Goal: Information Seeking & Learning: Learn about a topic

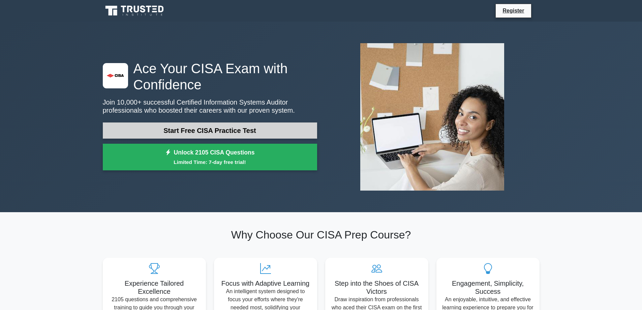
click at [227, 135] on link "Start Free CISA Practice Test" at bounding box center [210, 130] width 214 height 16
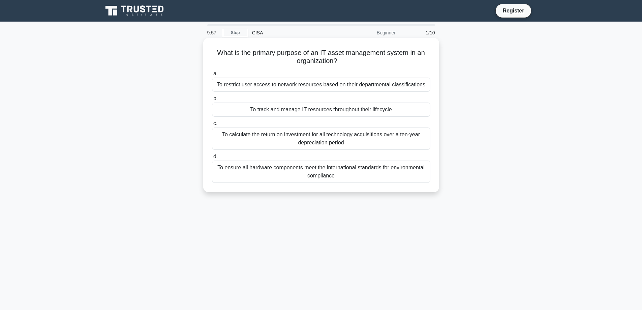
drag, startPoint x: 347, startPoint y: 51, endPoint x: 357, endPoint y: 62, distance: 14.6
click at [357, 62] on h5 "What is the primary purpose of an IT asset management system in an organization…" at bounding box center [321, 57] width 220 height 17
drag, startPoint x: 324, startPoint y: 52, endPoint x: 400, endPoint y: 54, distance: 75.9
click at [400, 54] on h5 "What is the primary purpose of an IT asset management system in an organization…" at bounding box center [321, 57] width 220 height 17
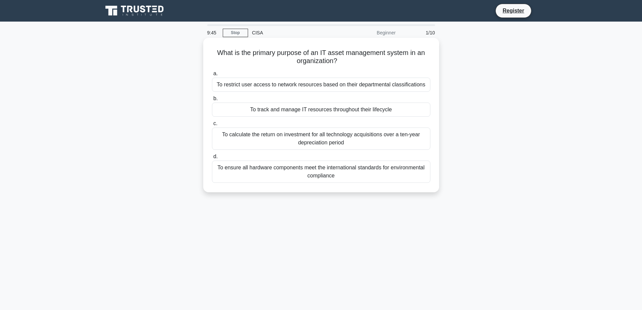
click at [278, 112] on div "To track and manage IT resources throughout their lifecycle" at bounding box center [321, 110] width 218 height 14
click at [212, 101] on input "b. To track and manage IT resources throughout their lifecycle" at bounding box center [212, 98] width 0 height 4
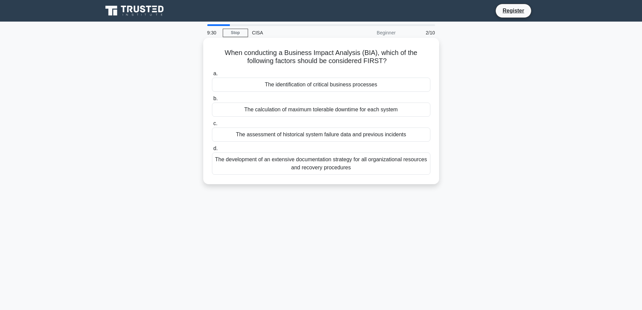
click at [362, 85] on div "The identification of critical business processes" at bounding box center [321, 85] width 218 height 14
click at [212, 76] on input "a. The identification of critical business processes" at bounding box center [212, 73] width 0 height 4
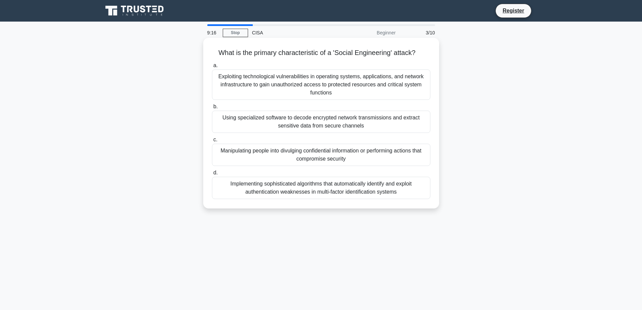
click at [350, 153] on div "Manipulating people into divulging confidential information or performing actio…" at bounding box center [321, 155] width 218 height 22
click at [212, 142] on input "c. Manipulating people into divulging confidential information or performing ac…" at bounding box center [212, 140] width 0 height 4
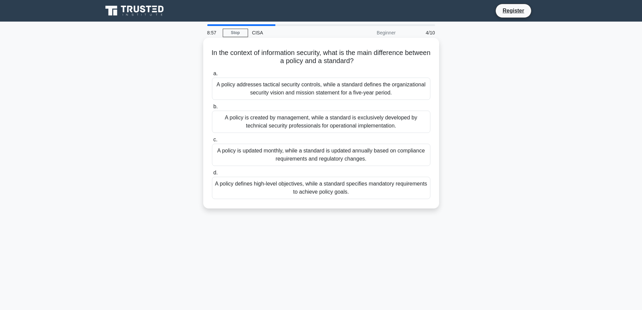
click at [328, 194] on div "A policy defines high-level objectives, while a standard specifies mandatory re…" at bounding box center [321, 188] width 218 height 22
click at [212, 175] on input "d. A policy defines high-level objectives, while a standard specifies mandatory…" at bounding box center [212, 173] width 0 height 4
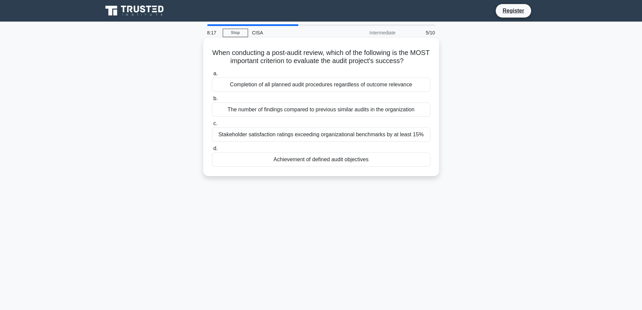
click at [354, 160] on div "Achievement of defined audit objectives" at bounding box center [321, 159] width 218 height 14
click at [212, 151] on input "d. Achievement of defined audit objectives" at bounding box center [212, 148] width 0 height 4
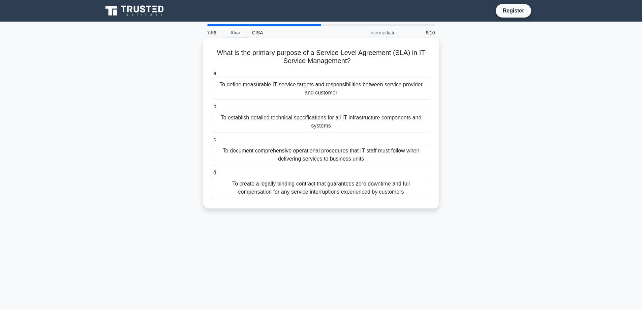
click at [419, 88] on div "To define measurable IT service targets and responsibilities between service pr…" at bounding box center [321, 89] width 218 height 22
click at [212, 76] on input "a. To define measurable IT service targets and responsibilities between service…" at bounding box center [212, 73] width 0 height 4
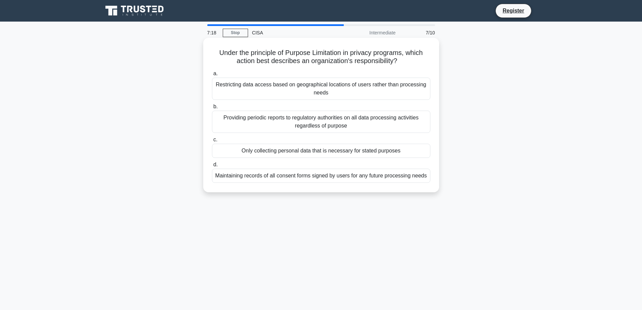
click at [408, 151] on div "Only collecting personal data that is necessary for stated purposes" at bounding box center [321, 151] width 218 height 14
click at [212, 142] on input "c. Only collecting personal data that is necessary for stated purposes" at bounding box center [212, 140] width 0 height 4
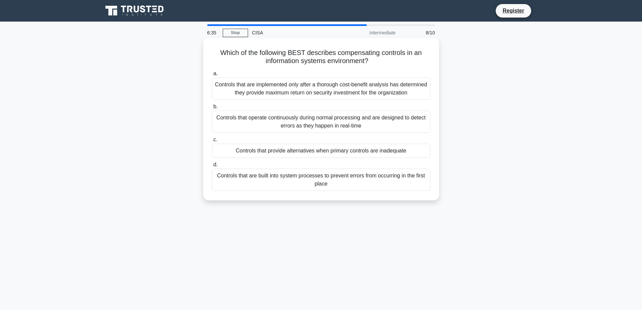
click at [395, 153] on div "Controls that provide alternatives when primary controls are inadequate" at bounding box center [321, 151] width 218 height 14
click at [212, 142] on input "c. Controls that provide alternatives when primary controls are inadequate" at bounding box center [212, 140] width 0 height 4
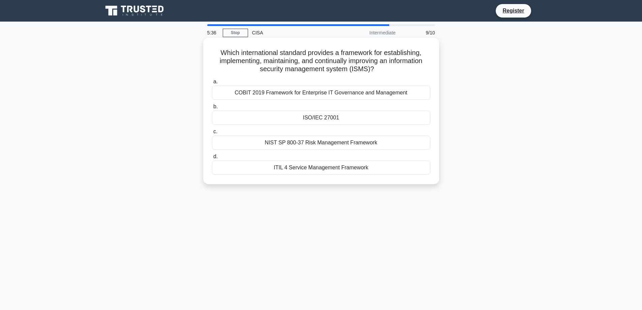
click at [379, 113] on div "ISO/IEC 27001" at bounding box center [321, 118] width 218 height 14
click at [212, 109] on input "b. ISO/IEC 27001" at bounding box center [212, 107] width 0 height 4
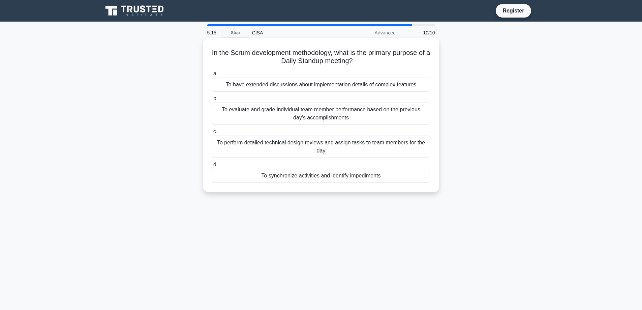
click at [400, 181] on div "To synchronize activities and identify impediments" at bounding box center [321, 176] width 218 height 14
click at [212, 167] on input "d. To synchronize activities and identify impediments" at bounding box center [212, 165] width 0 height 4
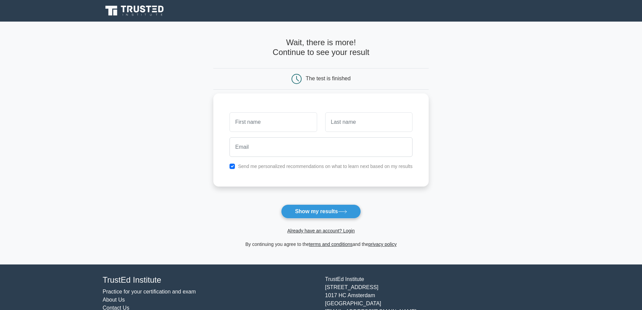
click at [305, 128] on input "text" at bounding box center [273, 122] width 87 height 20
type input "Kyle"
click at [379, 123] on input "text" at bounding box center [368, 122] width 87 height 20
type input "Beckman"
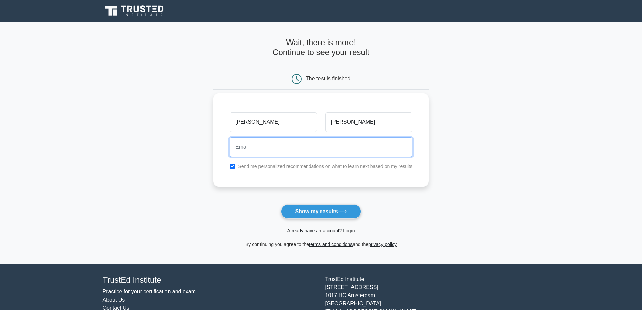
click at [339, 149] on input "email" at bounding box center [321, 147] width 183 height 20
type input "Kylebeckman09@gmail.com"
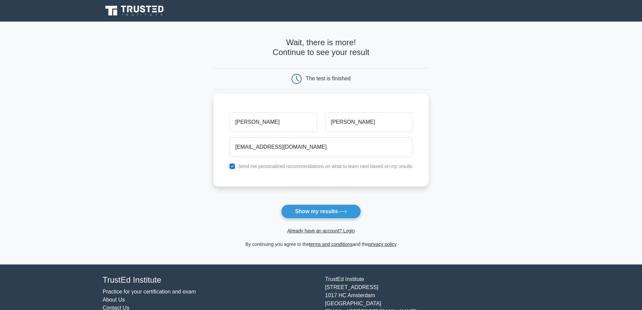
click at [253, 165] on label "Send me personalized recommendations on what to learn next based on my results" at bounding box center [325, 166] width 175 height 5
click at [227, 163] on div "Send me personalized recommendations on what to learn next based on my results" at bounding box center [321, 166] width 191 height 8
click at [232, 166] on input "checkbox" at bounding box center [232, 166] width 5 height 5
checkbox input "false"
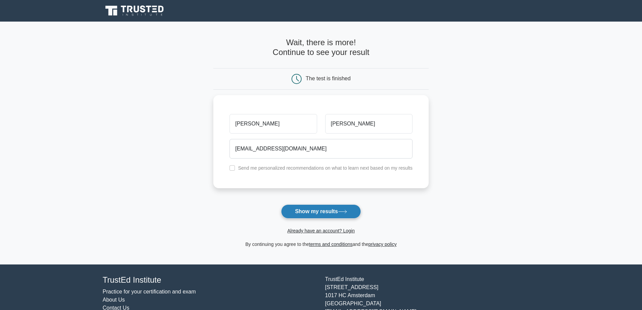
click at [325, 211] on button "Show my results" at bounding box center [321, 211] width 80 height 14
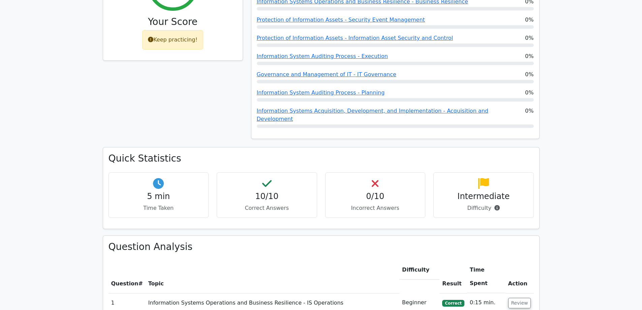
scroll to position [405, 0]
